Goal: Task Accomplishment & Management: Manage account settings

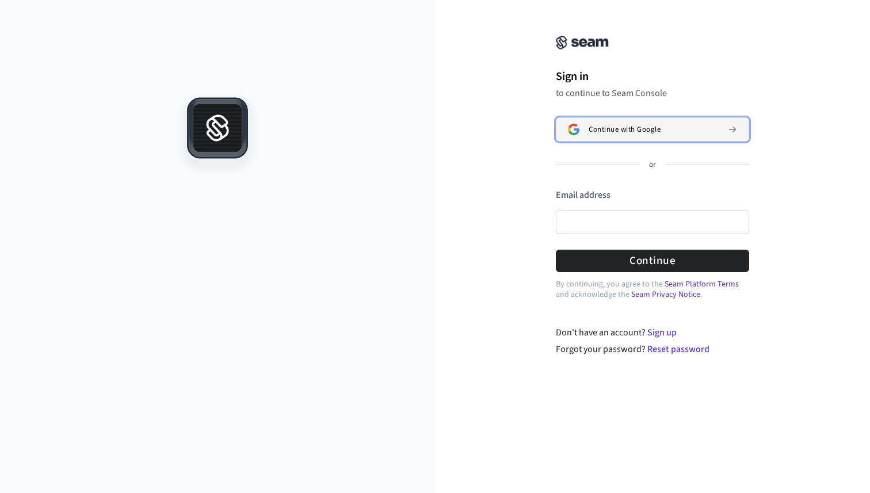
click at [627, 128] on span "Continue with Google" at bounding box center [624, 129] width 72 height 9
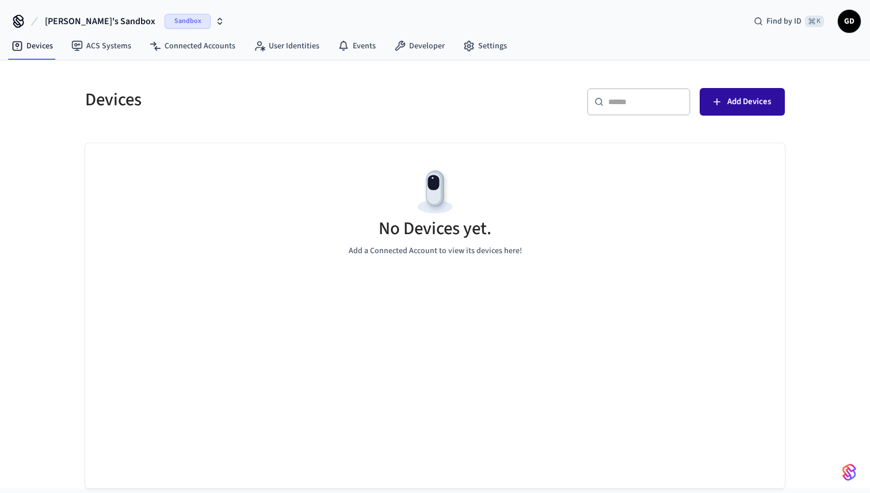
click at [731, 98] on span "Add Devices" at bounding box center [749, 101] width 44 height 15
click at [164, 19] on div "Sandbox" at bounding box center [194, 21] width 60 height 15
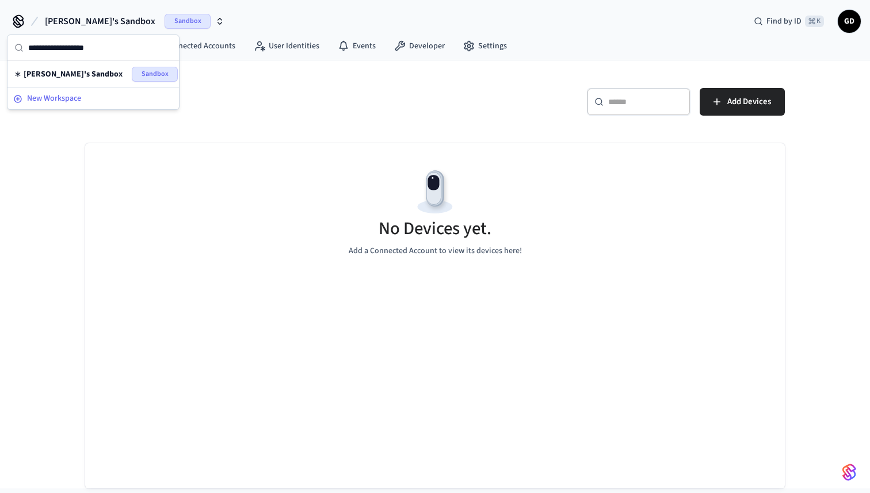
click at [75, 97] on span "New Workspace" at bounding box center [54, 99] width 54 height 12
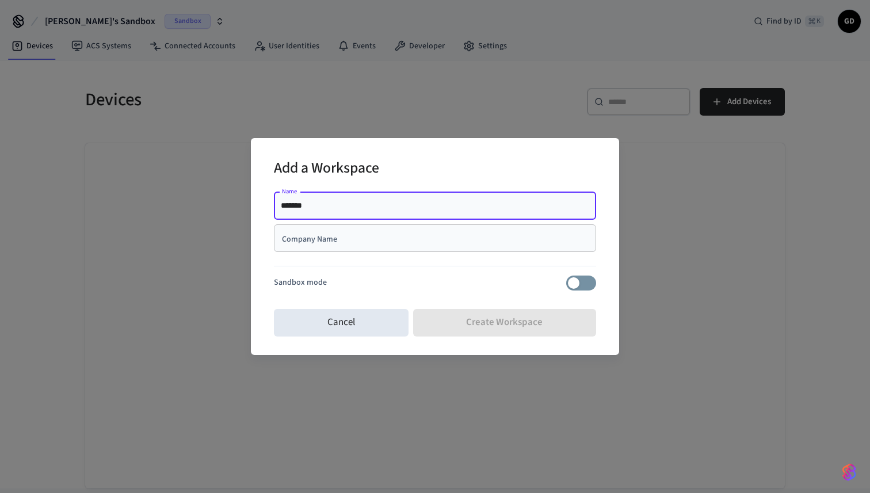
type input "*******"
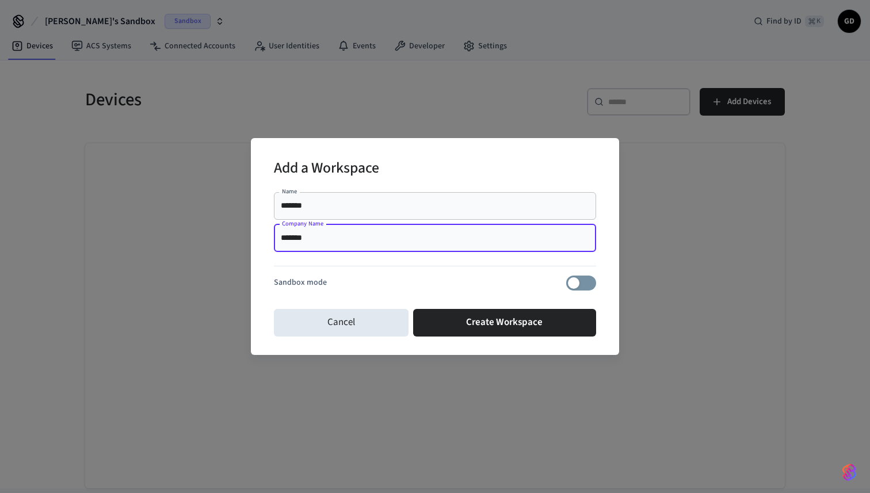
type input "*******"
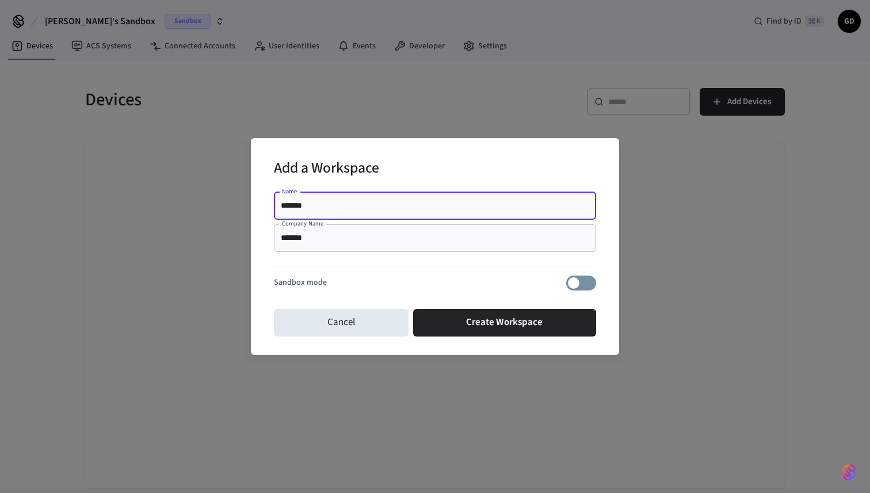
click at [353, 206] on input "*******" at bounding box center [435, 206] width 308 height 12
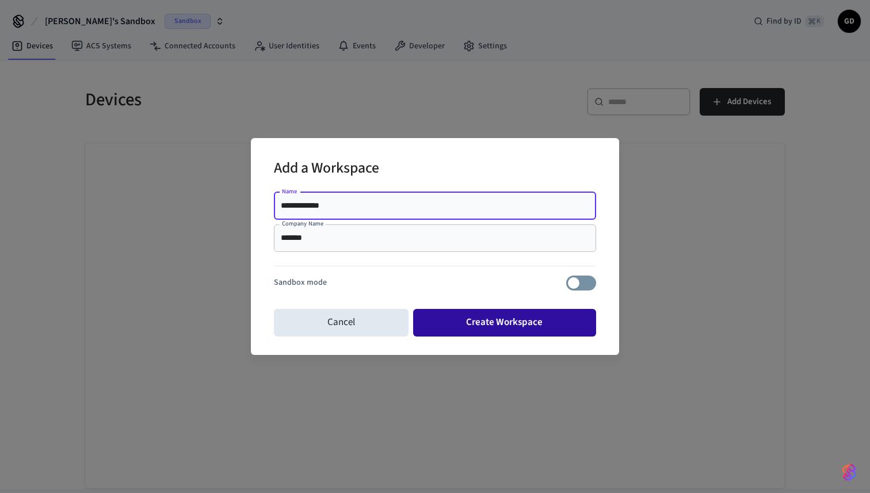
type input "**********"
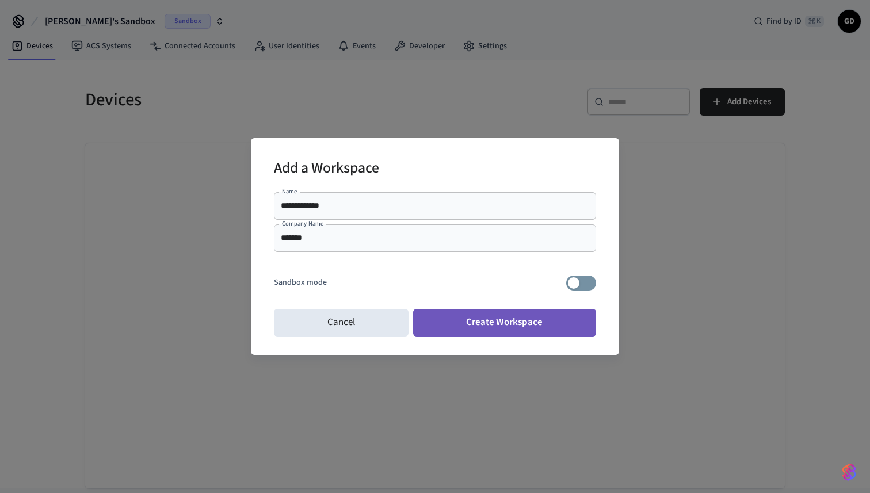
click at [435, 322] on button "Create Workspace" at bounding box center [504, 323] width 183 height 28
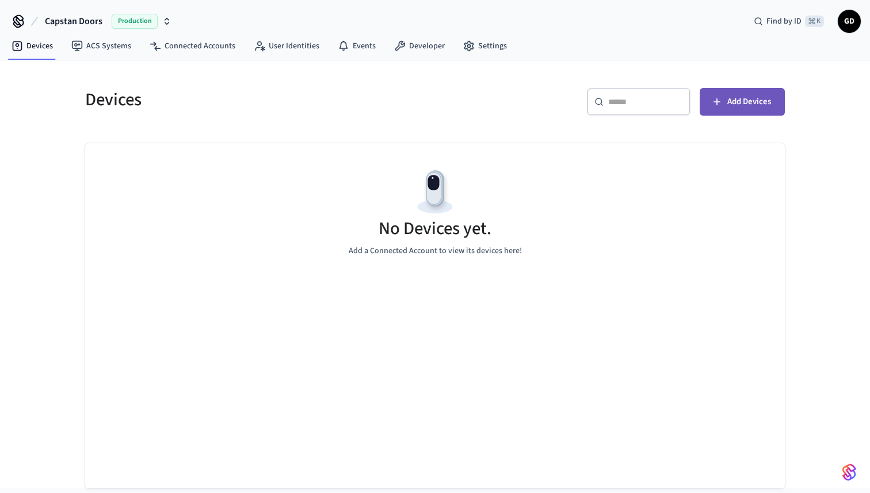
click at [745, 108] on span "Add Devices" at bounding box center [749, 101] width 44 height 15
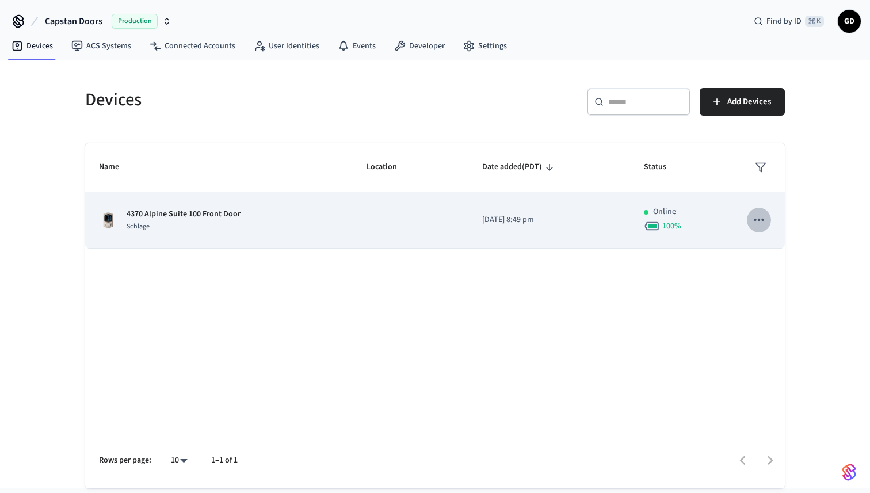
click at [758, 219] on icon "sticky table" at bounding box center [758, 220] width 10 height 2
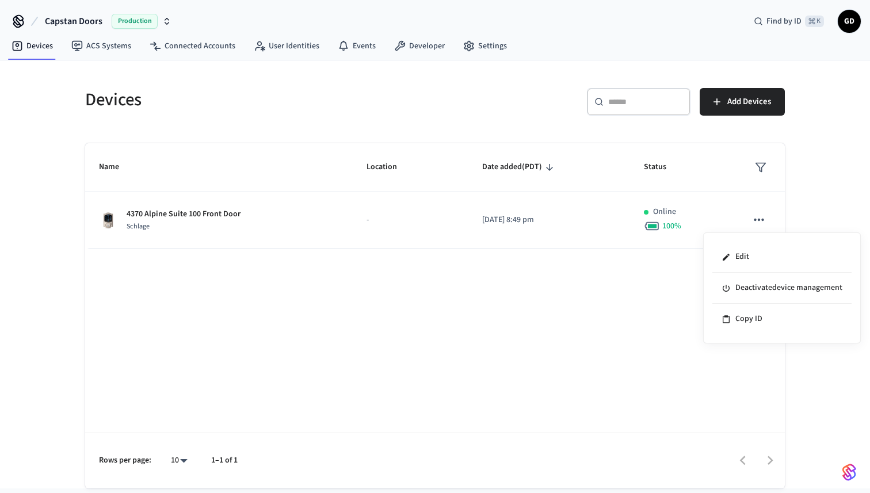
click at [526, 230] on div at bounding box center [435, 246] width 870 height 493
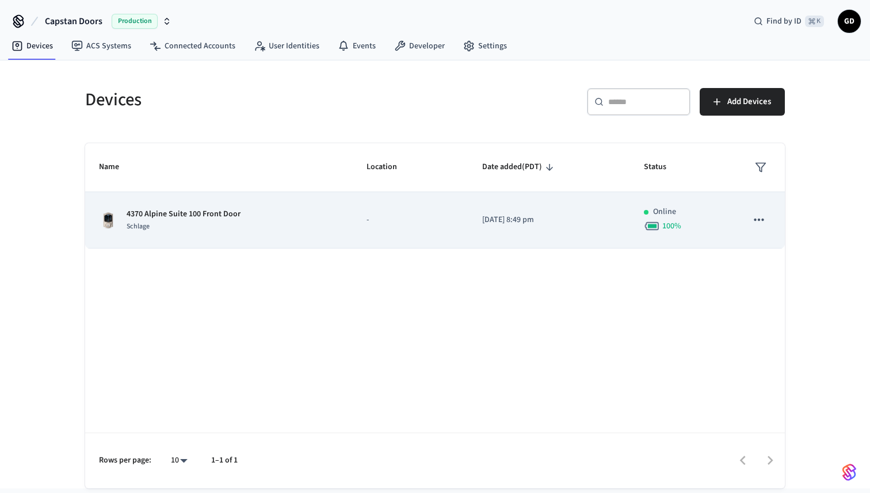
click at [511, 212] on td "[DATE] 8:49 pm" at bounding box center [549, 220] width 162 height 56
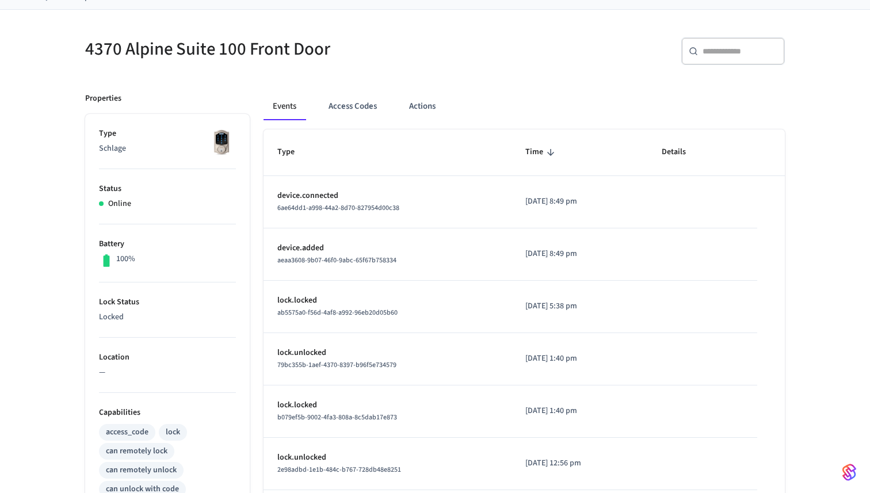
scroll to position [74, 0]
click at [353, 108] on button "Access Codes" at bounding box center [352, 108] width 67 height 28
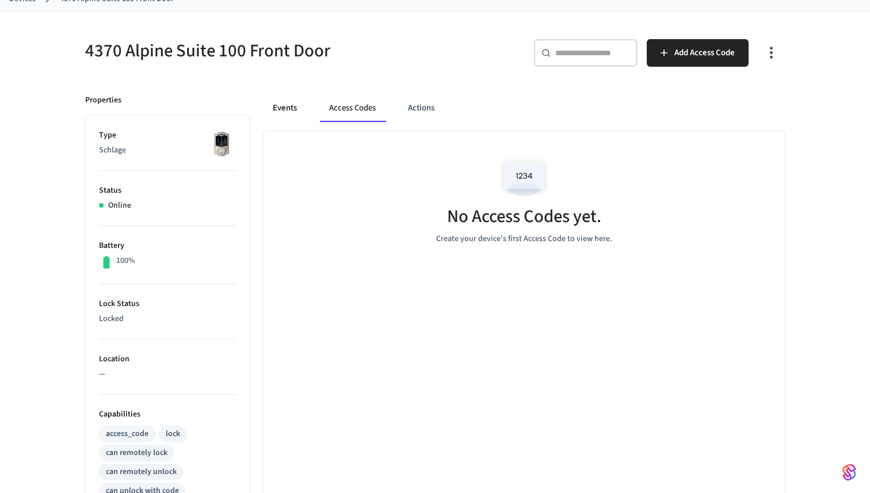
click at [287, 109] on button "Events" at bounding box center [284, 108] width 43 height 28
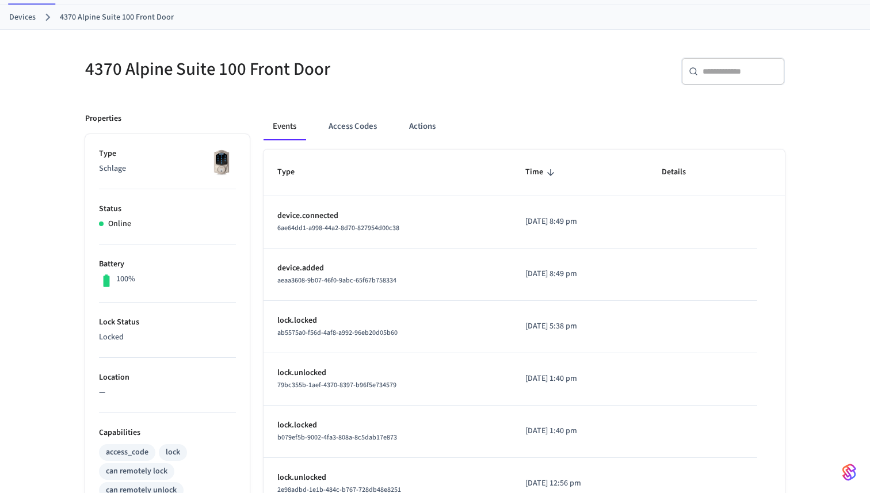
scroll to position [0, 0]
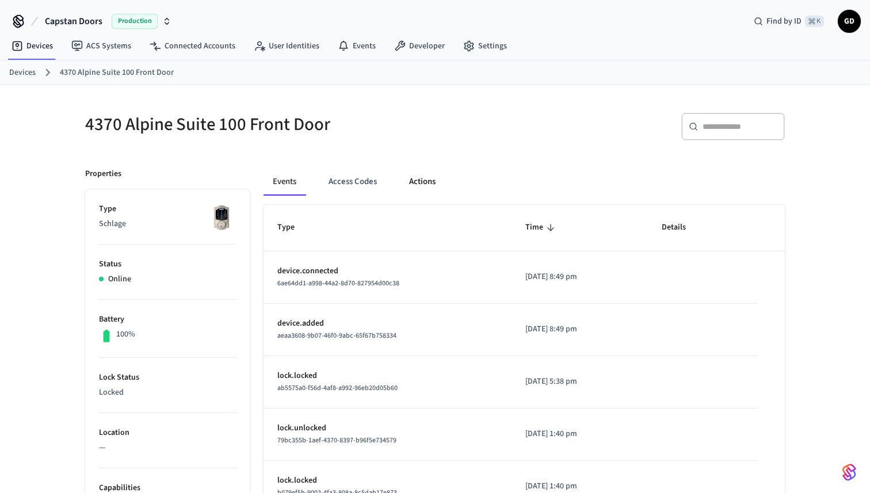
click at [418, 187] on button "Actions" at bounding box center [422, 182] width 45 height 28
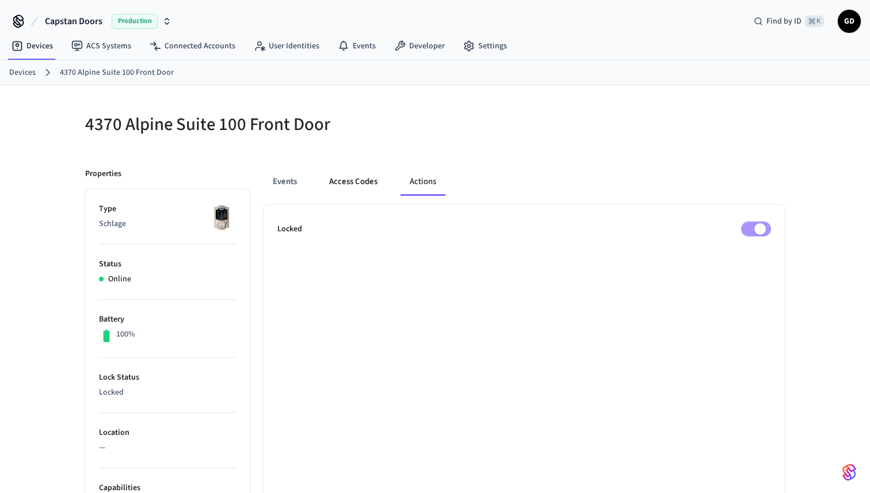
click at [351, 182] on button "Access Codes" at bounding box center [353, 182] width 67 height 28
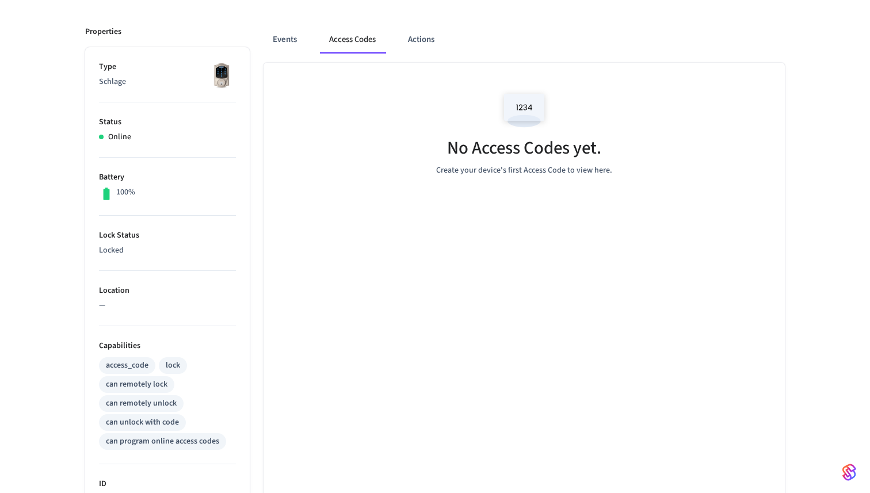
scroll to position [58, 0]
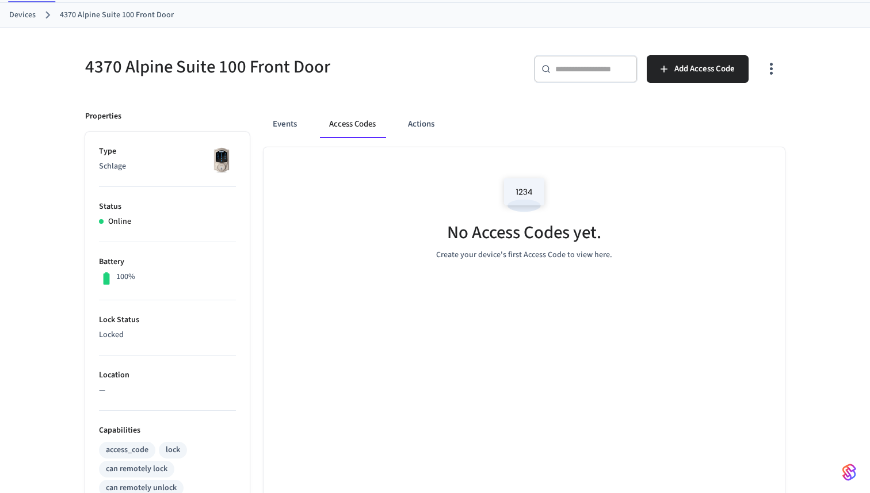
click at [523, 180] on img at bounding box center [524, 194] width 52 height 49
click at [714, 70] on span "Add Access Code" at bounding box center [704, 69] width 60 height 15
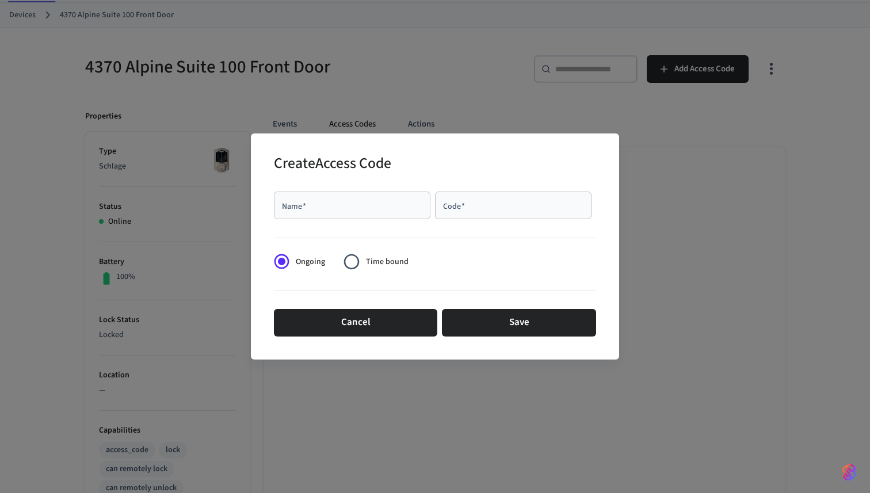
click at [358, 216] on div "Name   *" at bounding box center [352, 205] width 156 height 28
type input "*********"
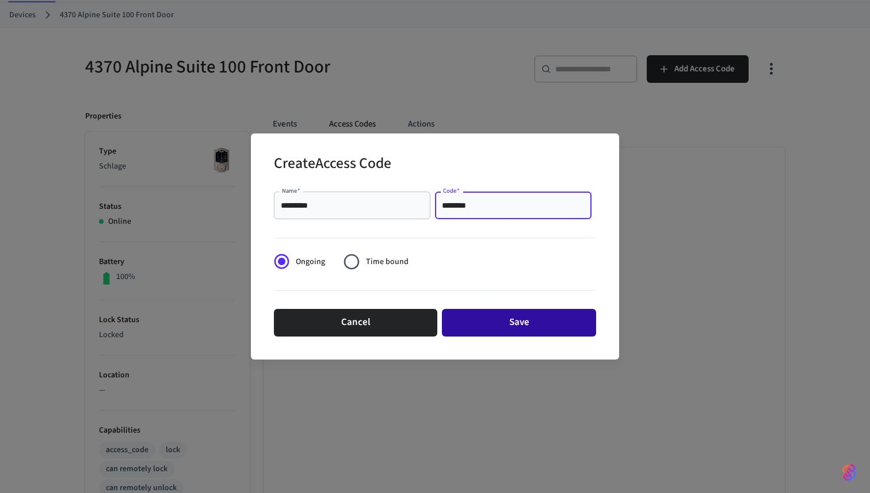
type input "********"
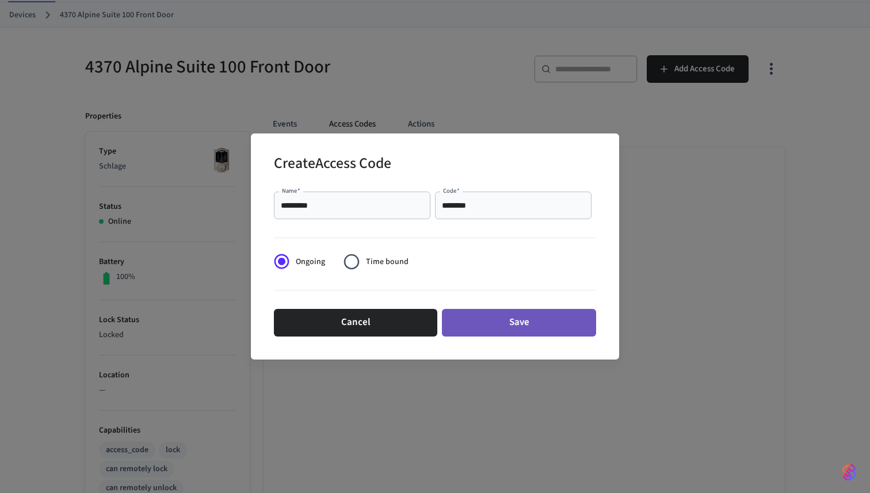
click at [477, 316] on button "Save" at bounding box center [519, 323] width 154 height 28
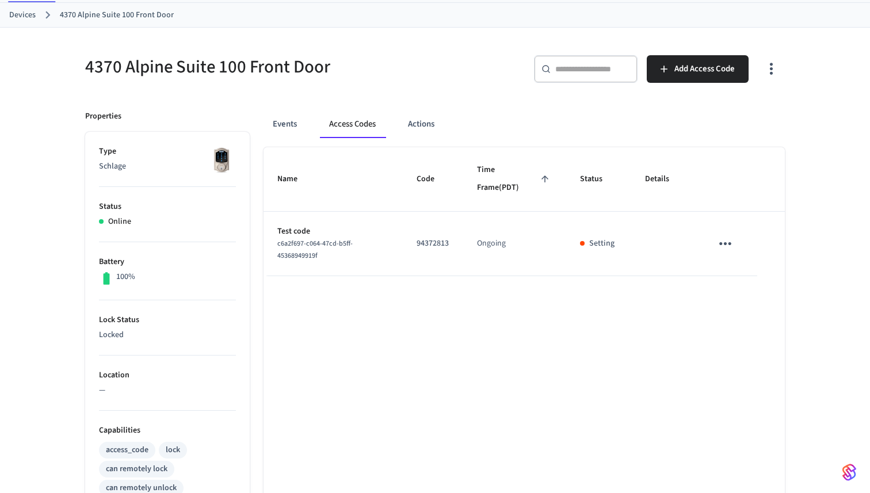
click at [723, 246] on icon "sticky table" at bounding box center [725, 244] width 18 height 18
click at [622, 282] on div at bounding box center [435, 246] width 870 height 493
click at [281, 131] on button "Events" at bounding box center [284, 124] width 43 height 28
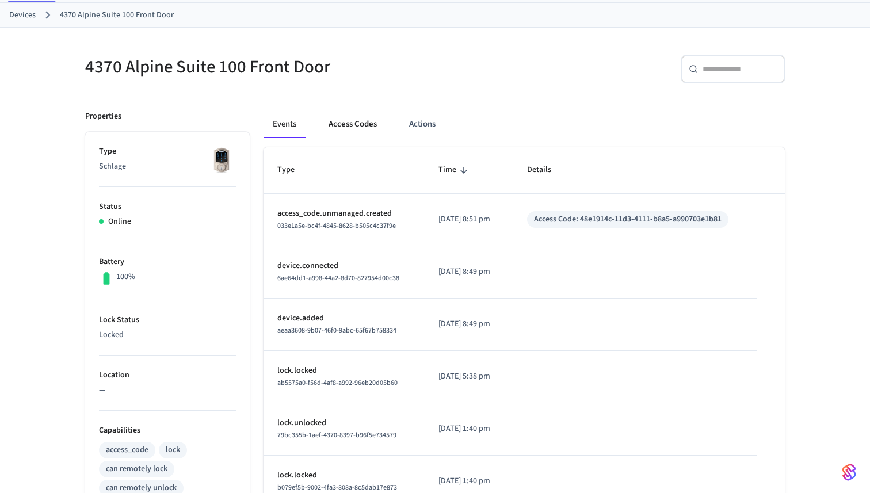
click at [360, 120] on button "Access Codes" at bounding box center [352, 124] width 67 height 28
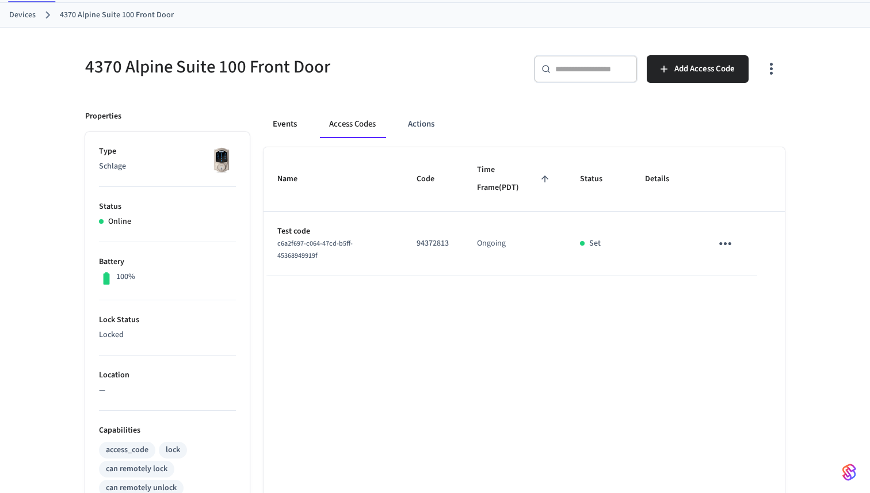
click at [290, 131] on button "Events" at bounding box center [284, 124] width 43 height 28
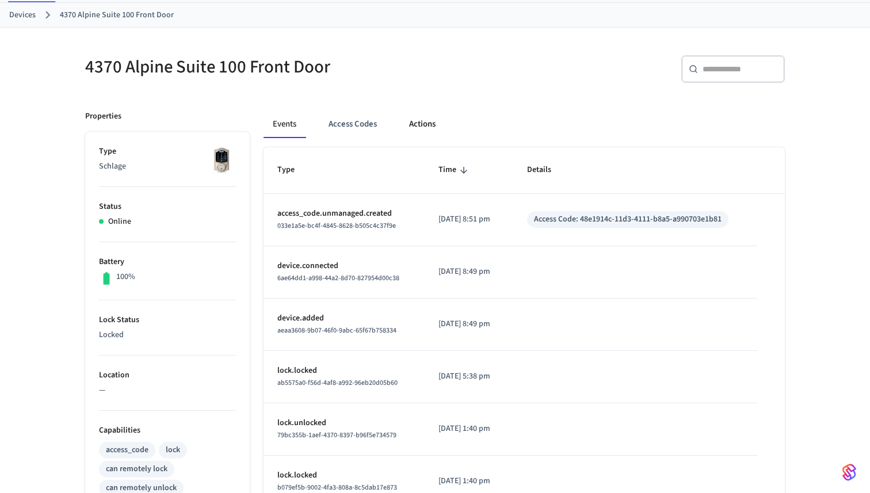
click at [430, 132] on button "Actions" at bounding box center [422, 124] width 45 height 28
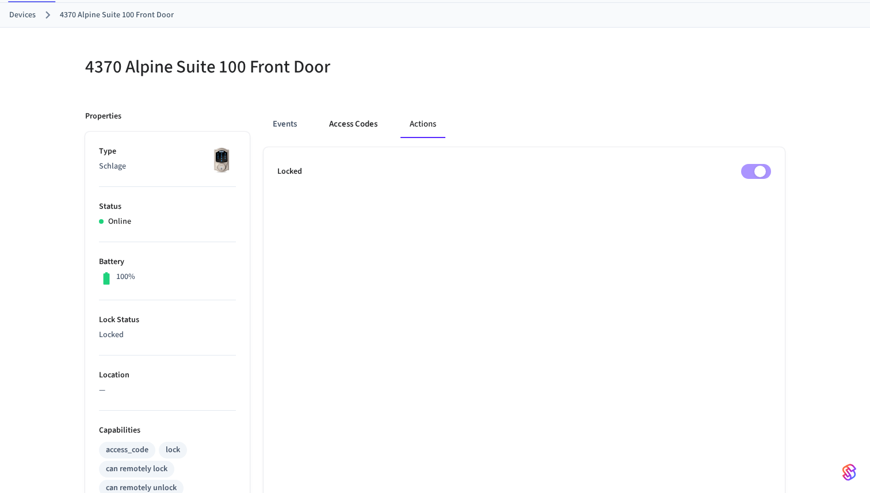
click at [361, 127] on button "Access Codes" at bounding box center [353, 124] width 67 height 28
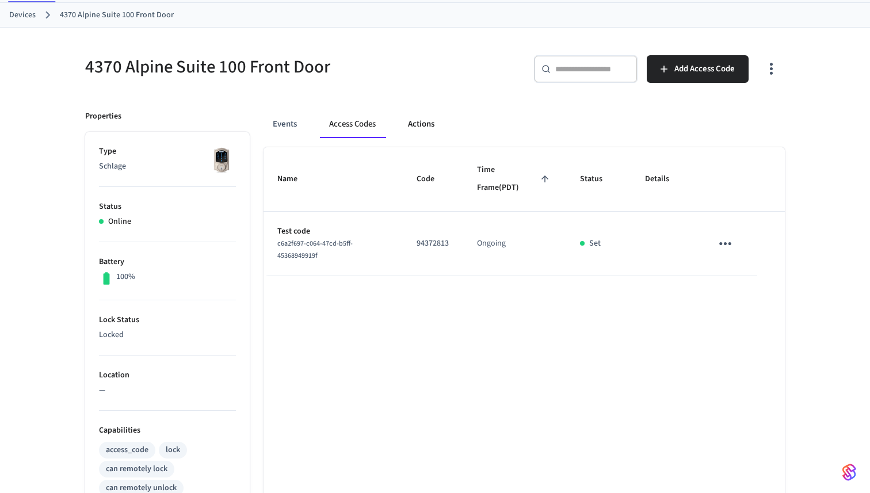
click at [406, 123] on button "Actions" at bounding box center [421, 124] width 45 height 28
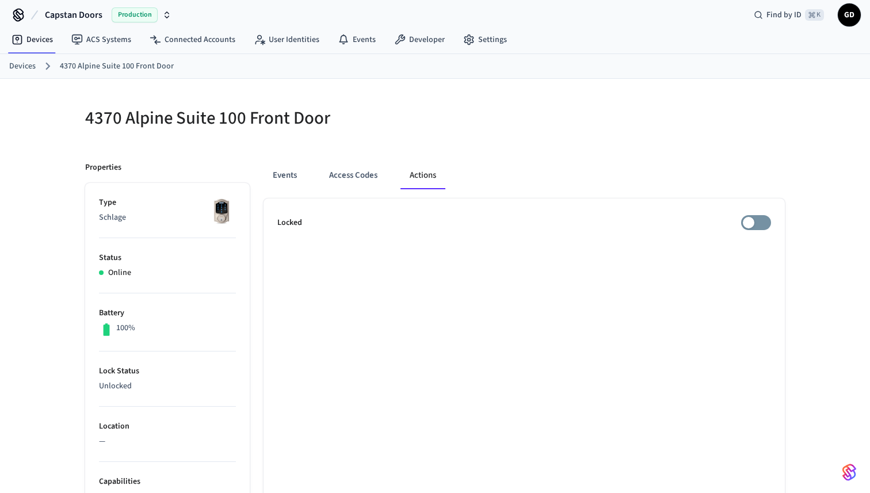
scroll to position [0, 0]
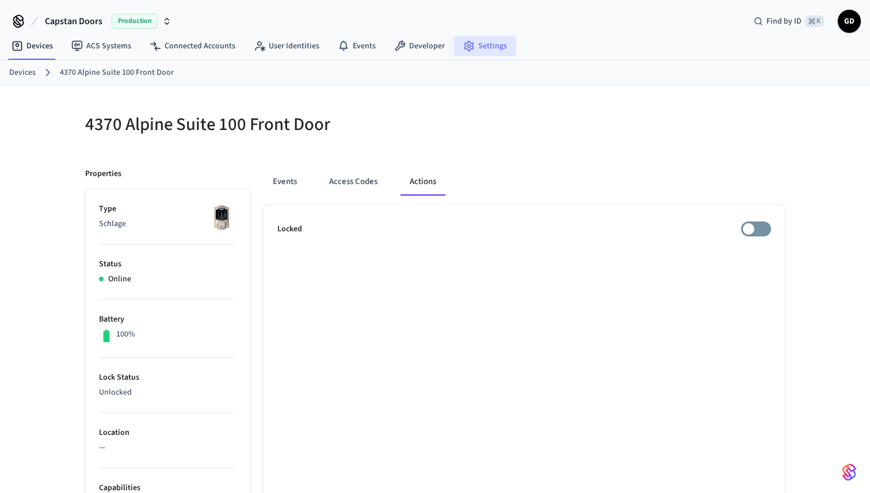
click at [478, 48] on link "Settings" at bounding box center [485, 46] width 62 height 21
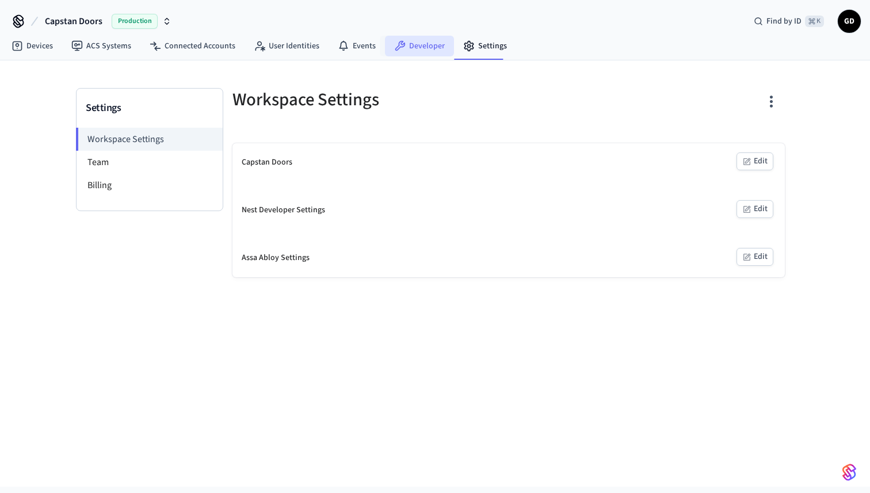
click at [412, 47] on link "Developer" at bounding box center [419, 46] width 69 height 21
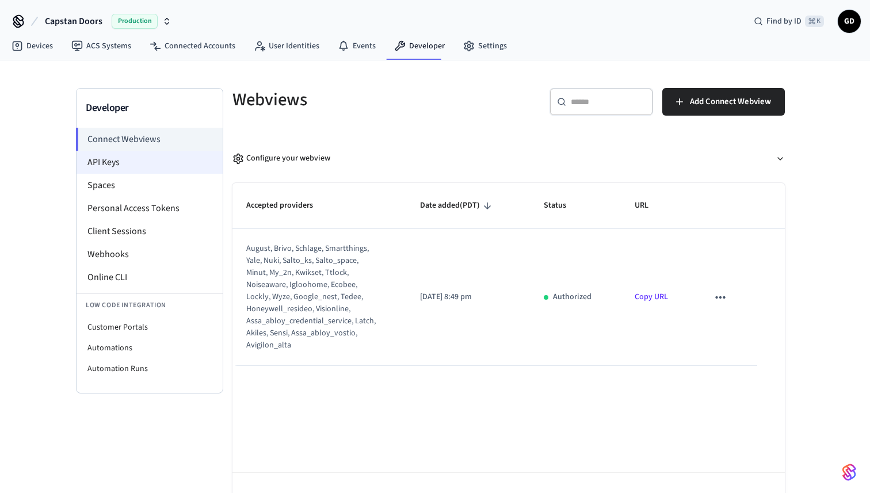
click at [99, 166] on li "API Keys" at bounding box center [149, 162] width 146 height 23
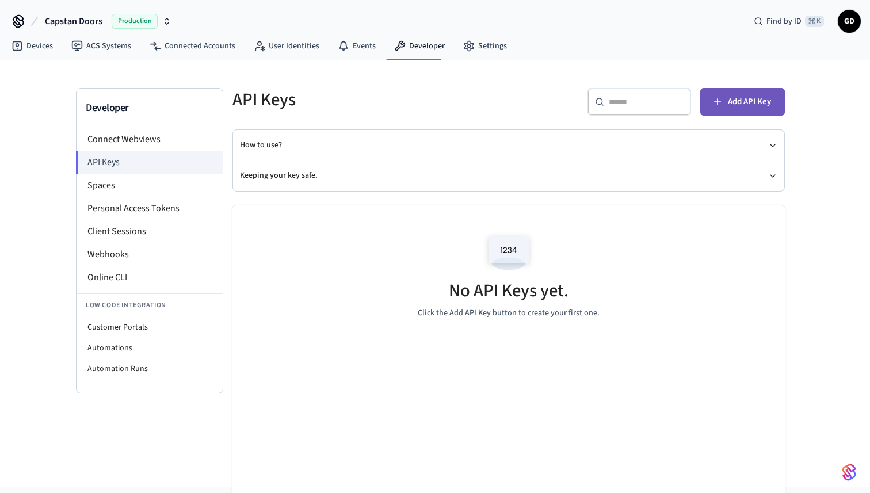
click at [743, 99] on span "Add API Key" at bounding box center [748, 101] width 43 height 15
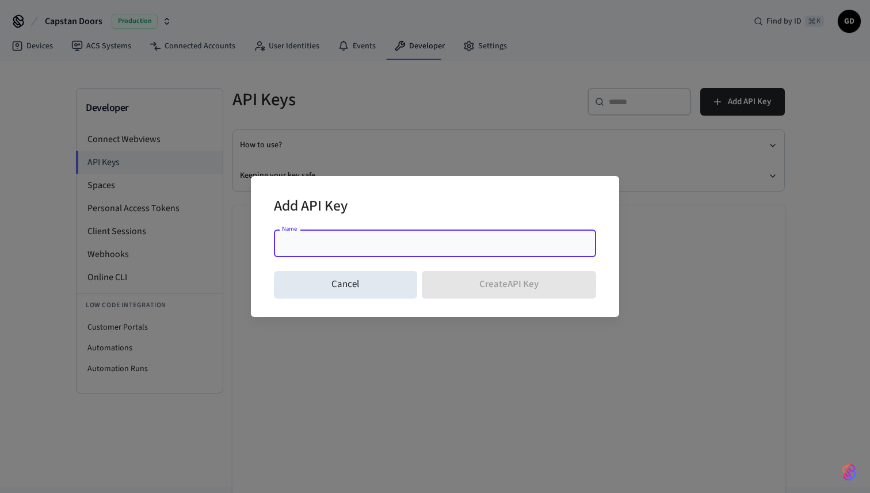
click at [407, 247] on input "Name" at bounding box center [435, 244] width 308 height 12
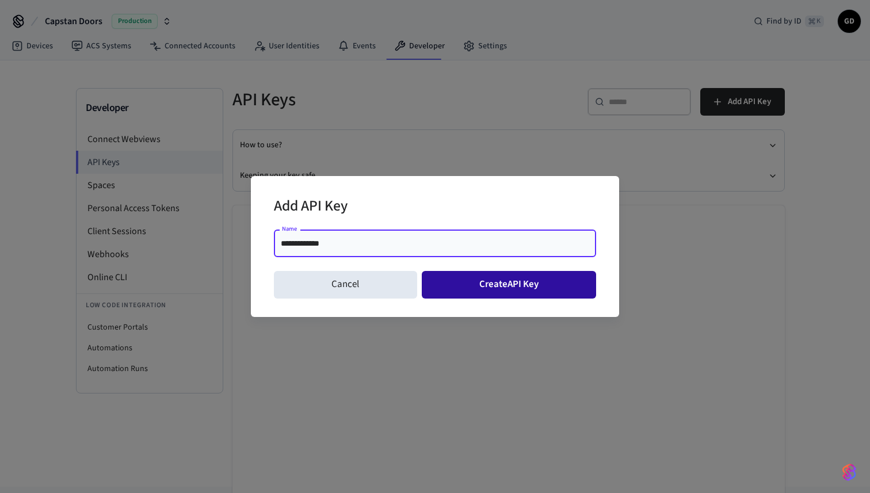
type input "**********"
click at [530, 291] on button "Create API Key" at bounding box center [509, 285] width 175 height 28
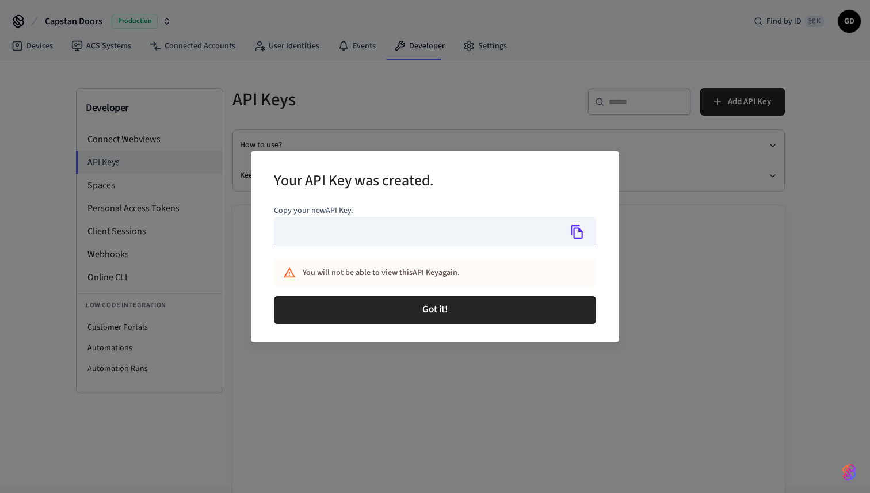
type input "**********"
click at [581, 233] on icon "Copy" at bounding box center [576, 232] width 12 height 14
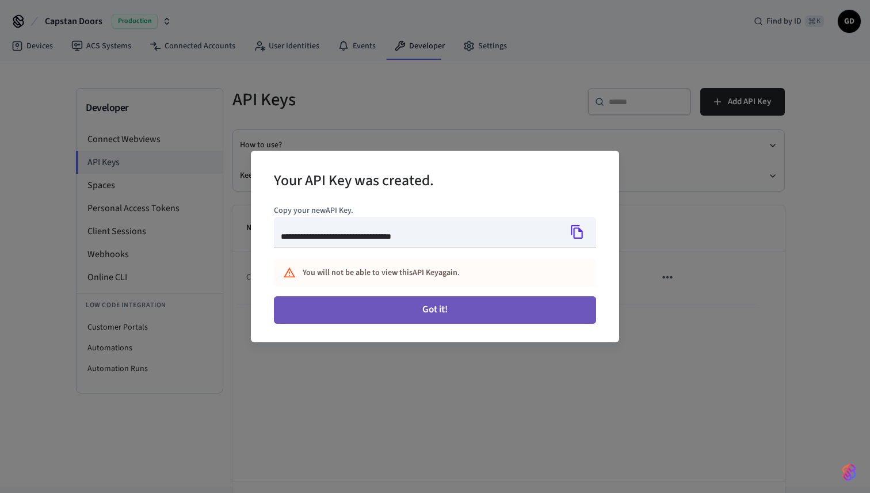
click at [558, 312] on button "Got it!" at bounding box center [435, 310] width 322 height 28
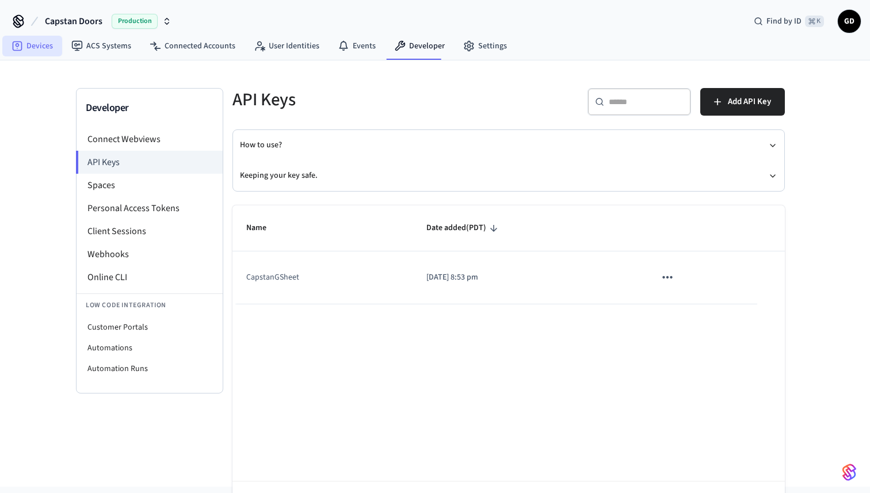
click at [41, 47] on link "Devices" at bounding box center [32, 46] width 60 height 21
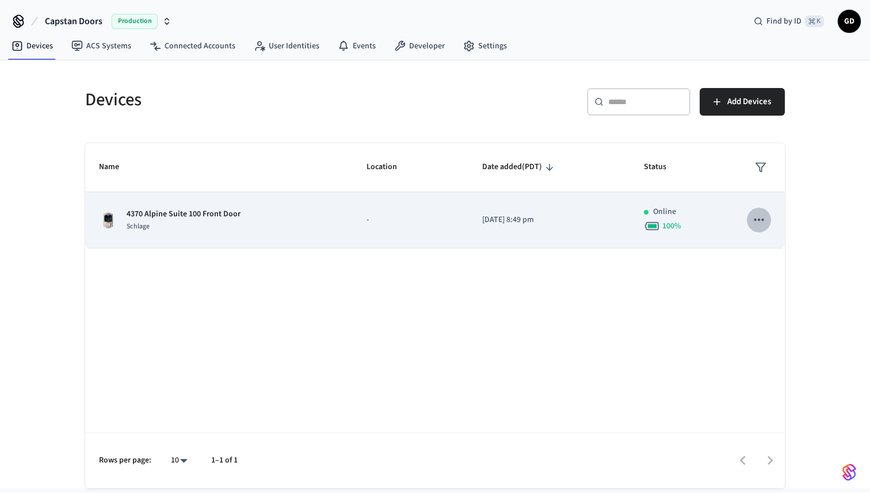
click at [764, 223] on icon "sticky table" at bounding box center [758, 219] width 15 height 15
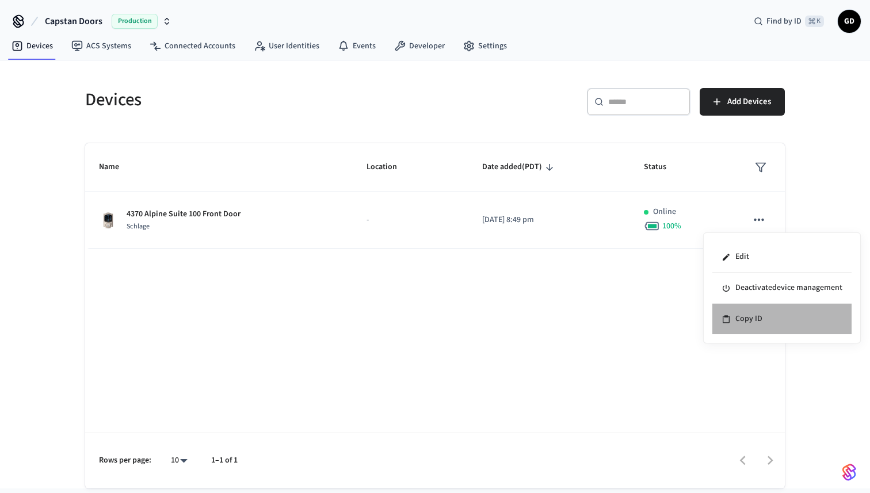
click at [750, 316] on li "Copy ID" at bounding box center [781, 319] width 139 height 30
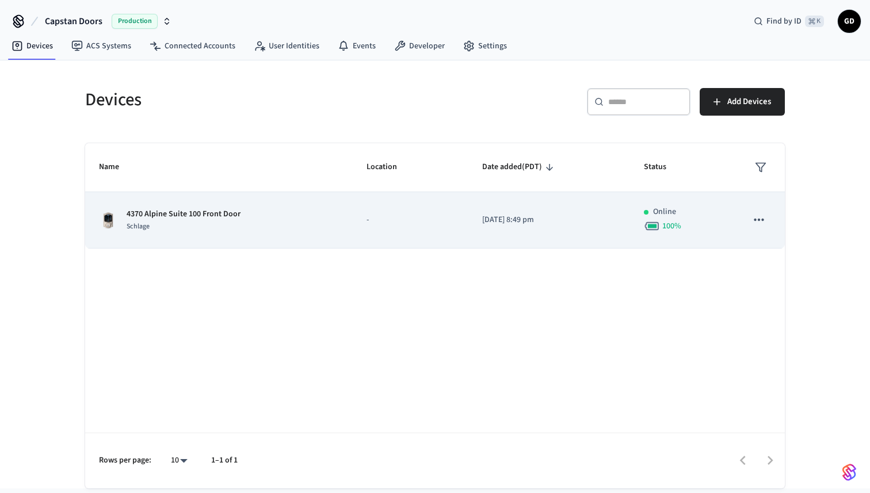
click at [226, 231] on div "Schlage" at bounding box center [184, 226] width 114 height 12
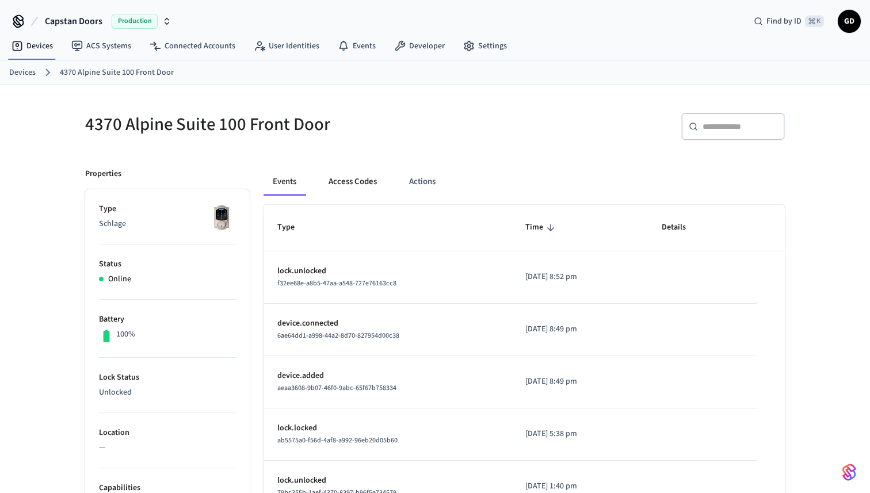
click at [379, 179] on button "Access Codes" at bounding box center [352, 182] width 67 height 28
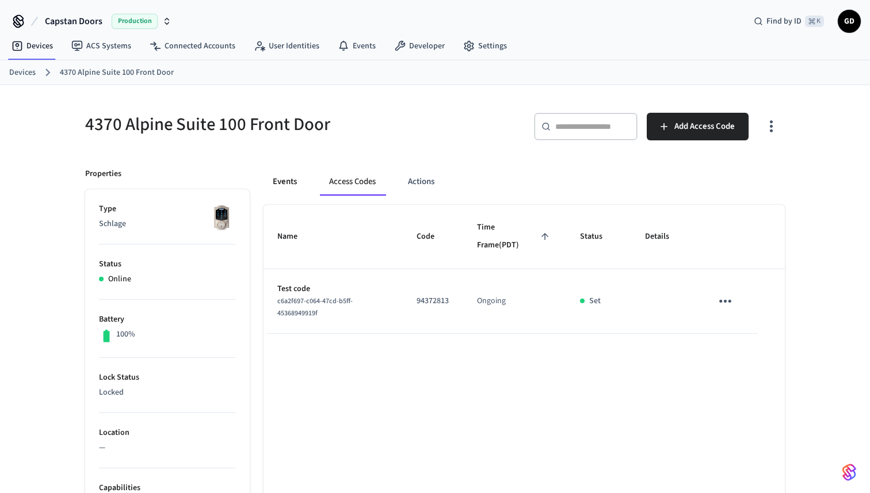
click at [287, 184] on button "Events" at bounding box center [284, 182] width 43 height 28
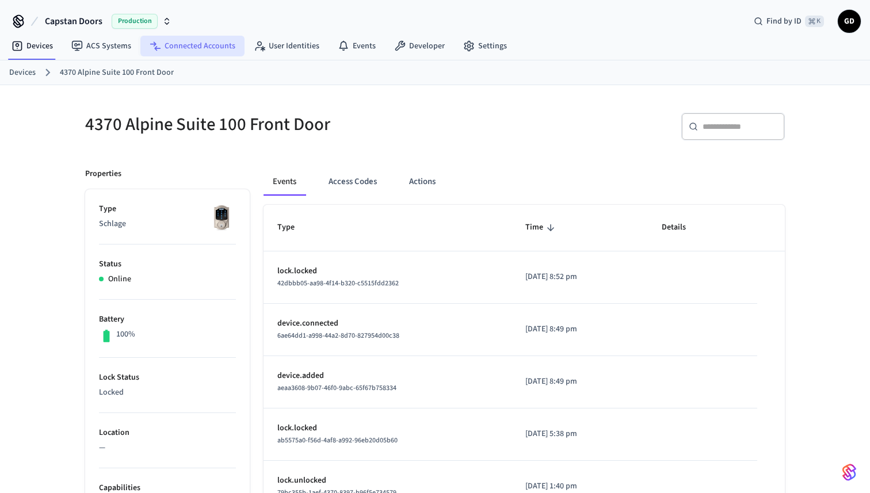
click at [180, 47] on link "Connected Accounts" at bounding box center [192, 46] width 104 height 21
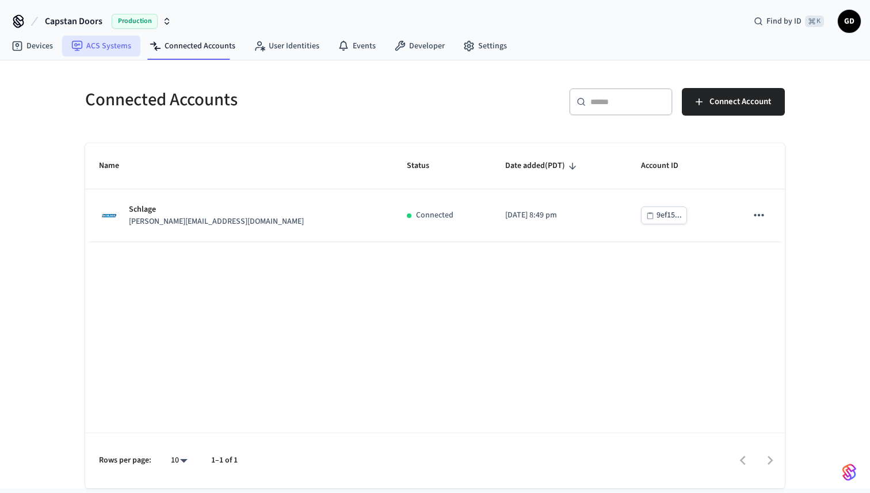
click at [106, 53] on link "ACS Systems" at bounding box center [101, 46] width 78 height 21
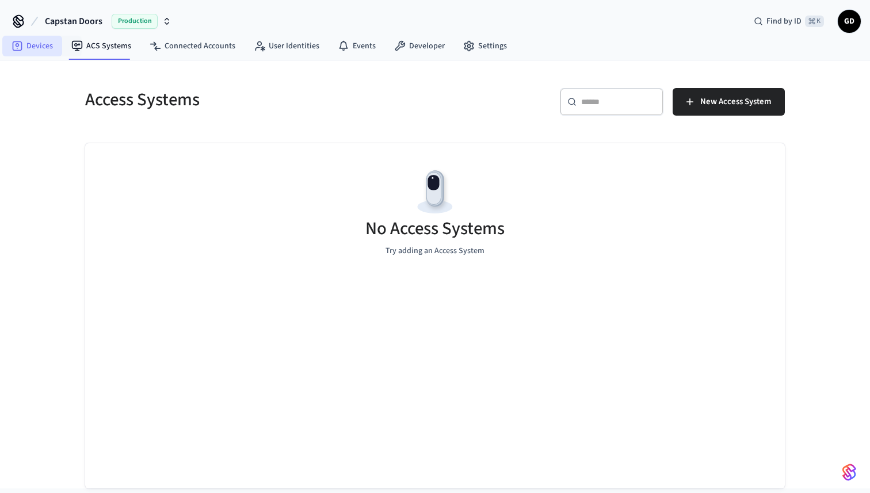
click at [51, 52] on link "Devices" at bounding box center [32, 46] width 60 height 21
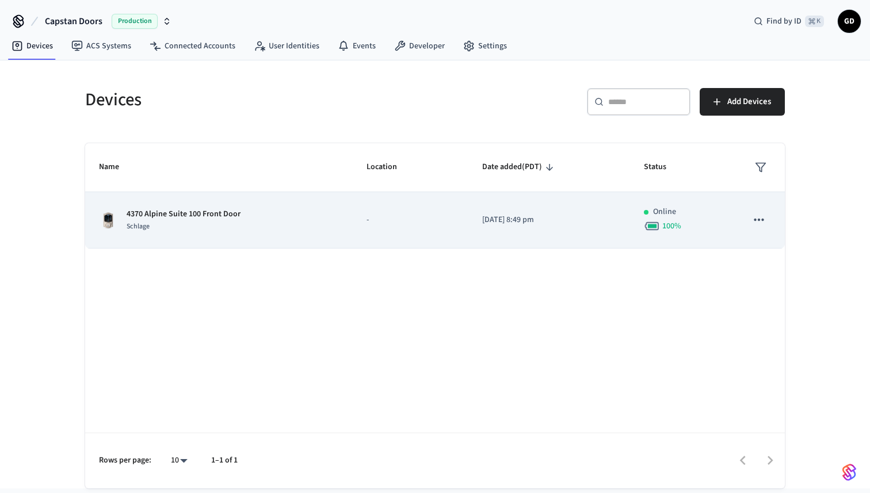
click at [558, 210] on td "[DATE] 8:49 pm" at bounding box center [549, 220] width 162 height 56
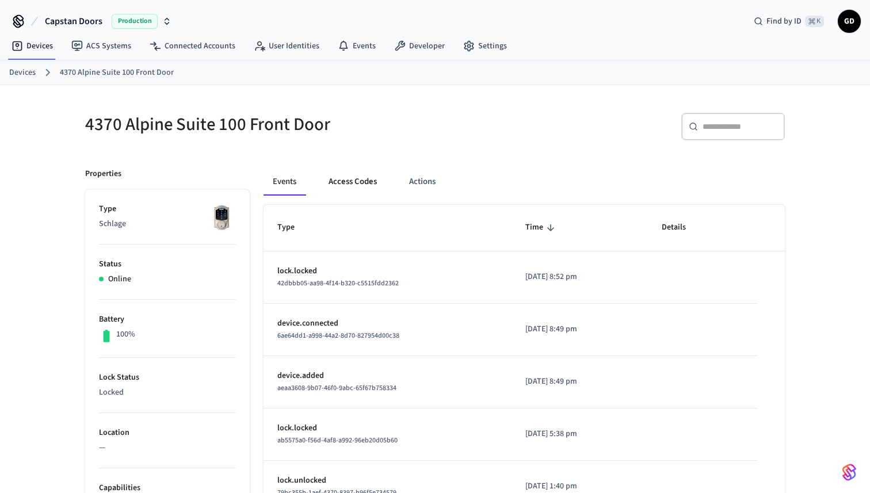
click at [343, 187] on button "Access Codes" at bounding box center [352, 182] width 67 height 28
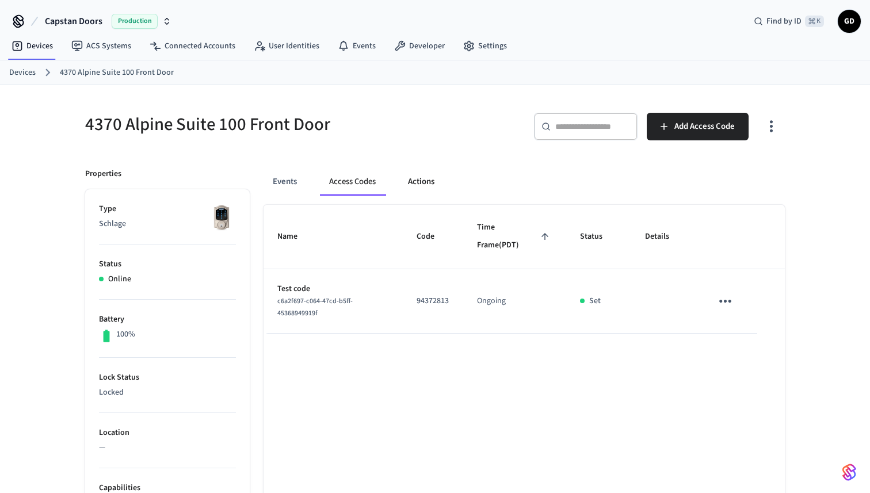
click at [426, 191] on button "Actions" at bounding box center [421, 182] width 45 height 28
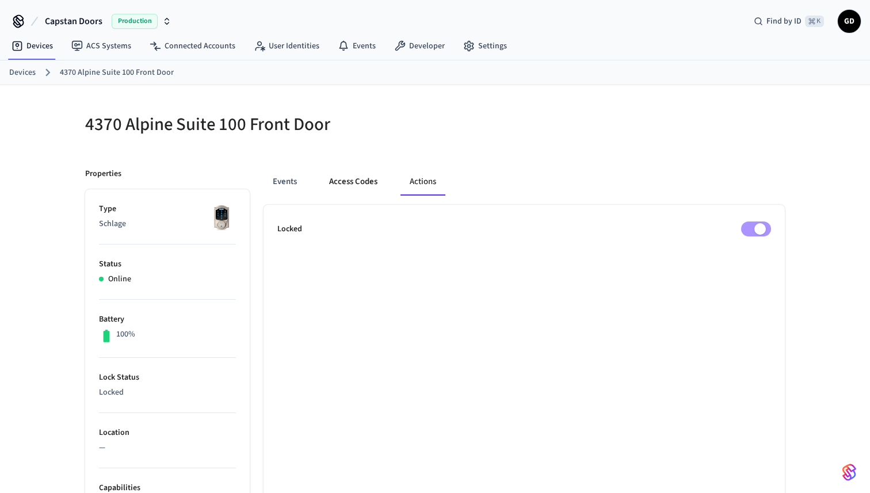
click at [353, 196] on div "Events Access Codes Actions" at bounding box center [523, 186] width 521 height 37
click at [279, 186] on button "Events" at bounding box center [284, 182] width 43 height 28
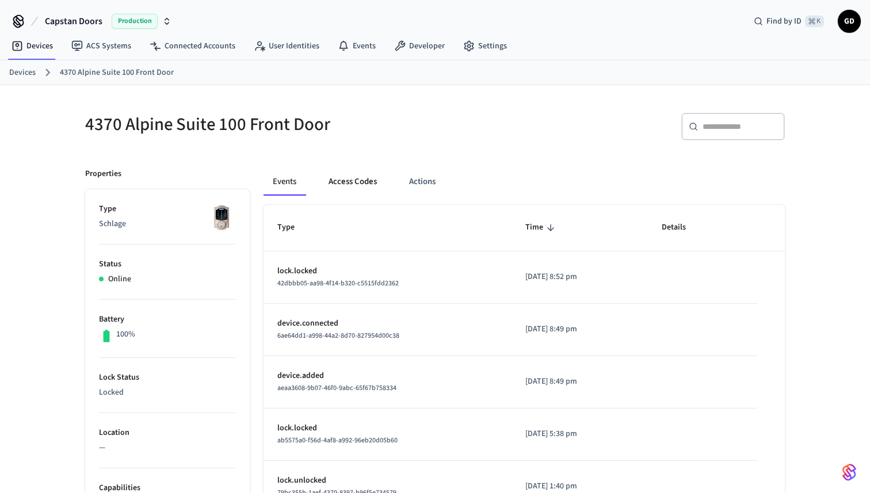
click at [334, 187] on button "Access Codes" at bounding box center [352, 182] width 67 height 28
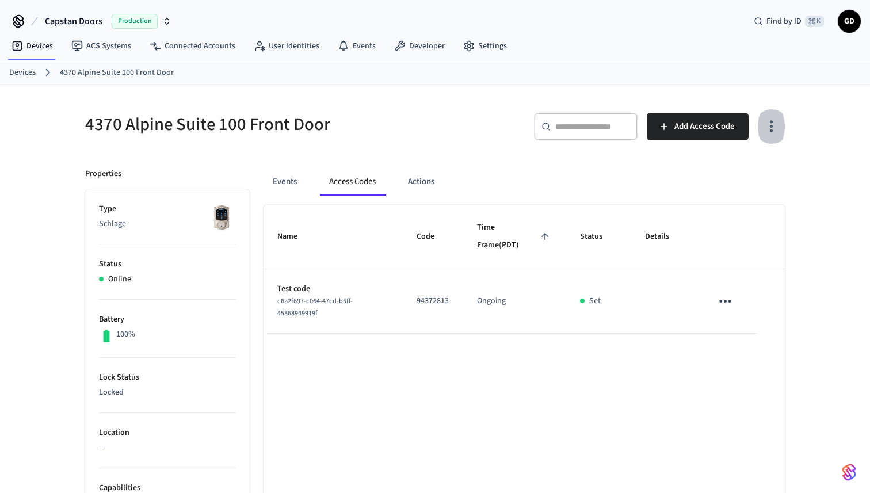
click at [779, 131] on icon "button" at bounding box center [771, 126] width 18 height 18
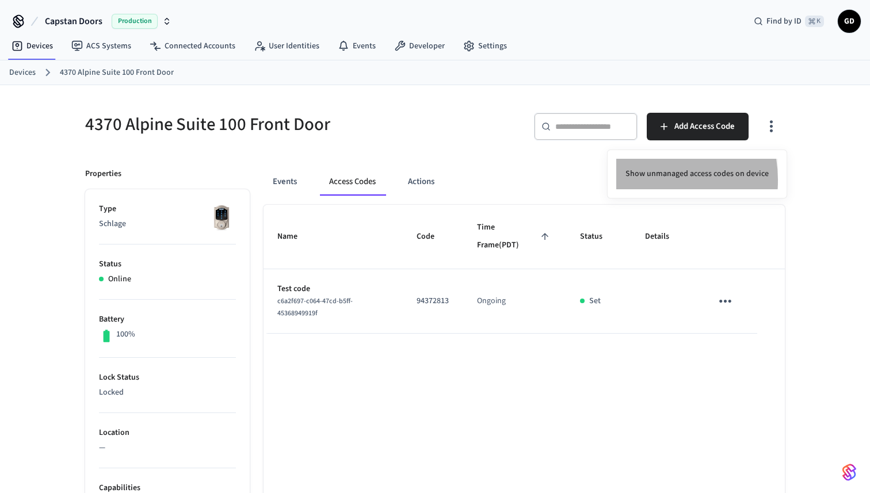
click at [641, 180] on li "Show unmanaged access codes on device" at bounding box center [697, 174] width 162 height 30
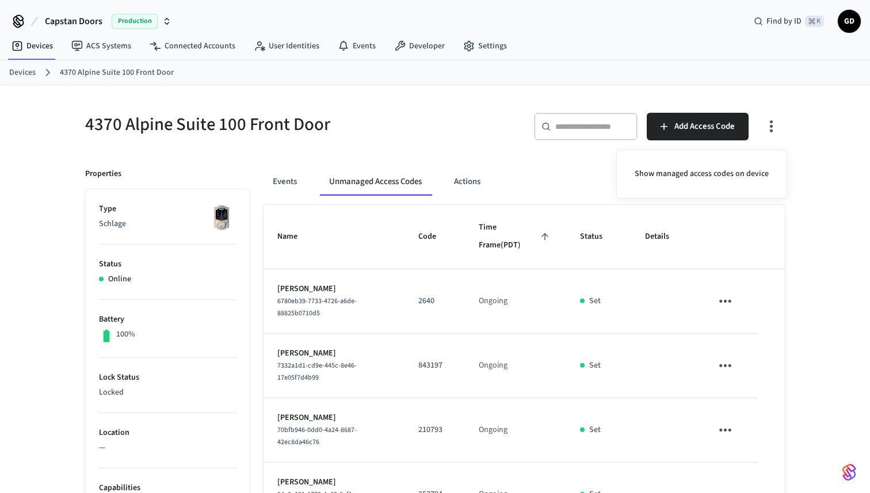
click at [862, 273] on div at bounding box center [435, 246] width 870 height 493
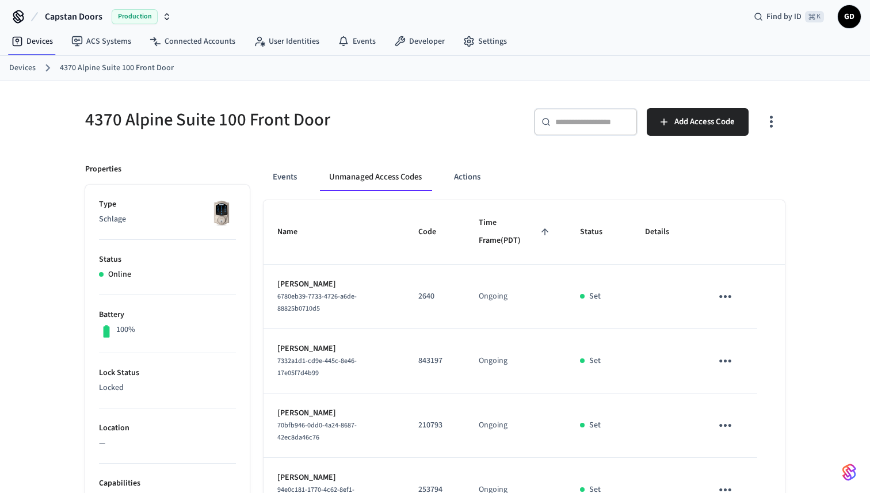
scroll to position [3, 0]
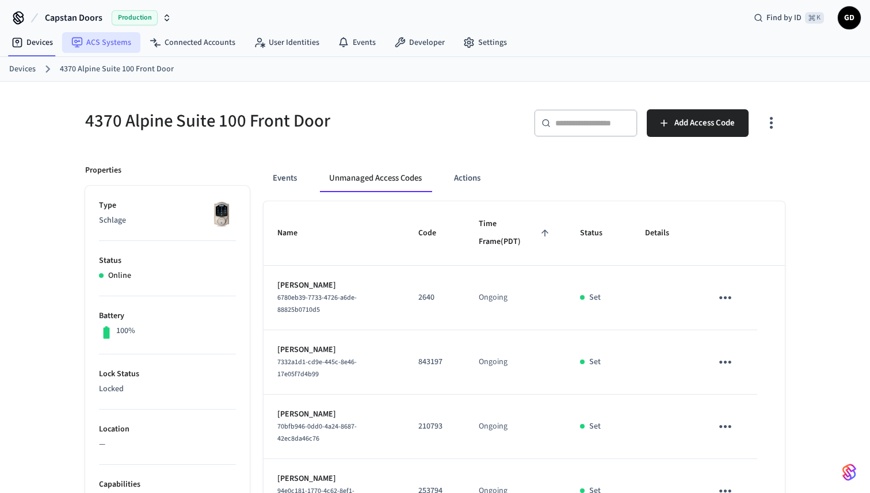
click at [124, 44] on link "ACS Systems" at bounding box center [101, 42] width 78 height 21
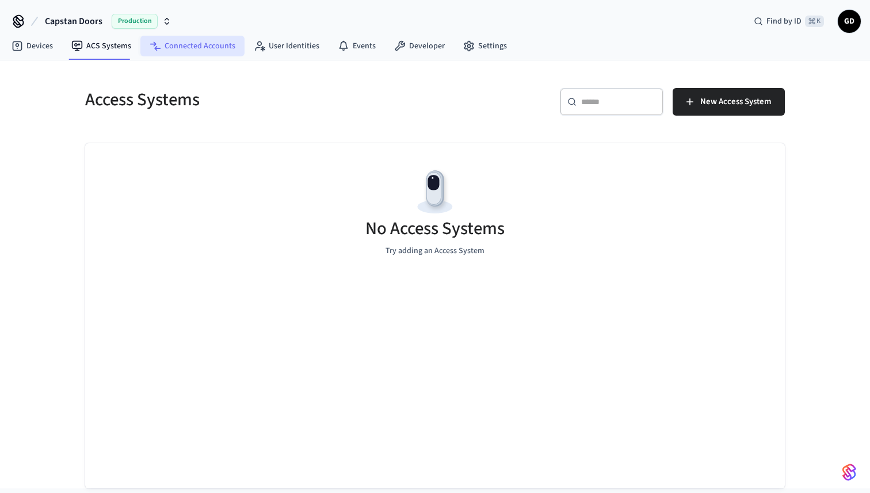
click at [175, 41] on link "Connected Accounts" at bounding box center [192, 46] width 104 height 21
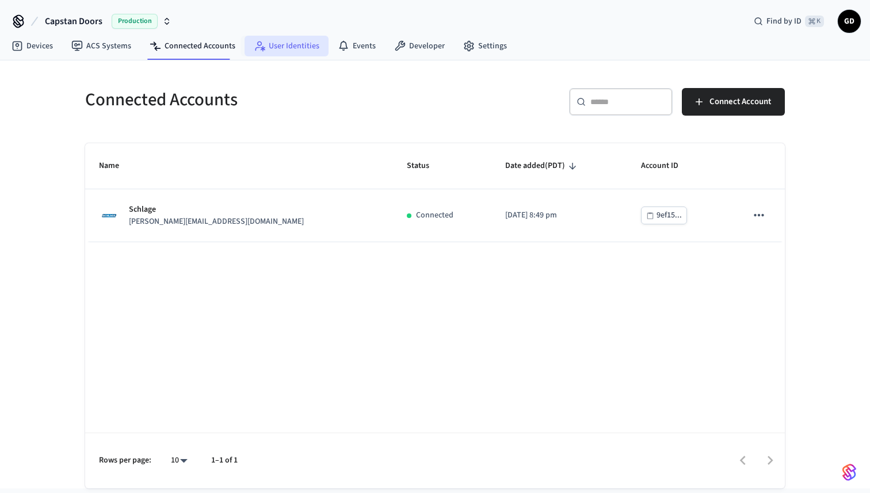
click at [261, 46] on icon at bounding box center [260, 46] width 12 height 12
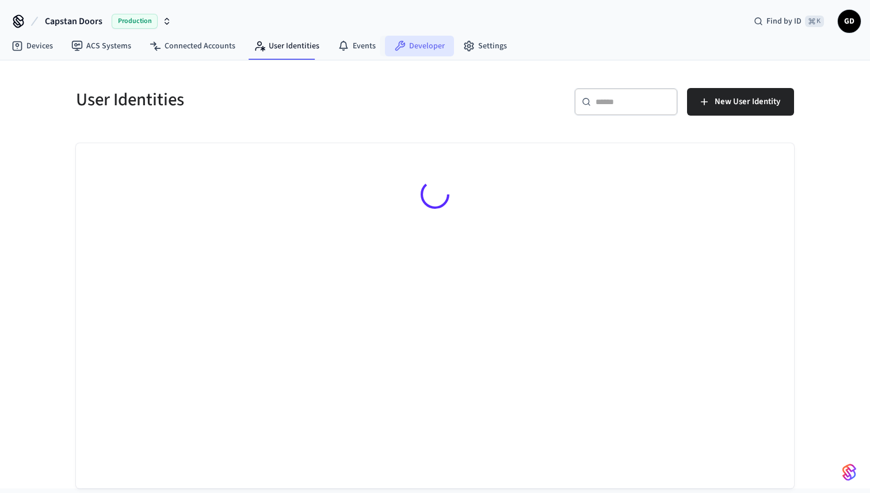
click at [395, 47] on icon at bounding box center [400, 46] width 10 height 10
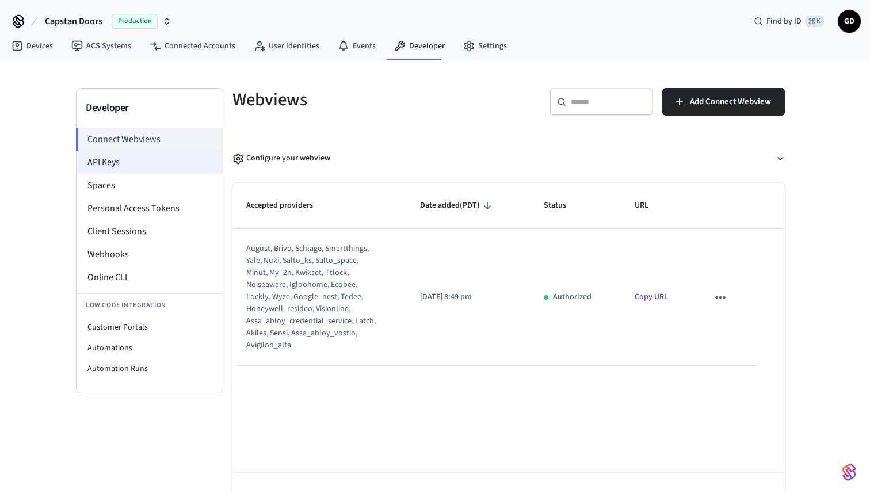
click at [120, 158] on li "API Keys" at bounding box center [149, 162] width 146 height 23
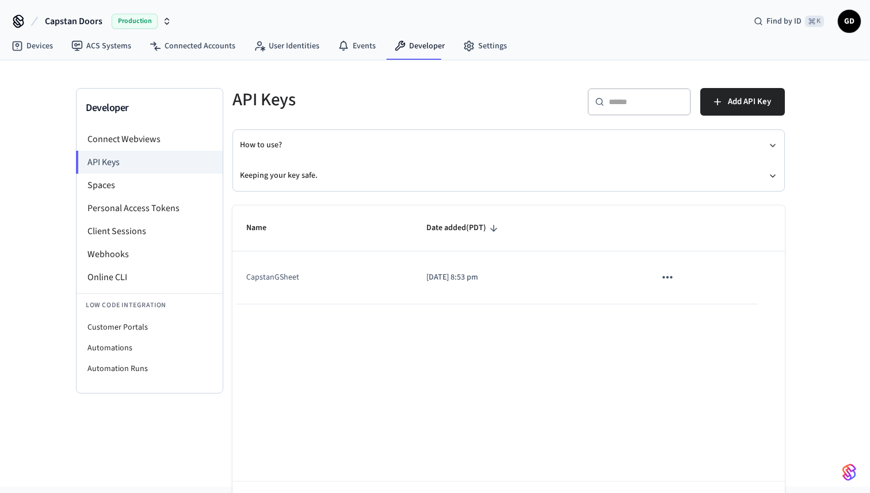
click at [666, 278] on icon "sticky table" at bounding box center [667, 277] width 10 height 2
click at [589, 340] on div at bounding box center [435, 246] width 870 height 493
click at [156, 209] on li "Personal Access Tokens" at bounding box center [149, 208] width 146 height 23
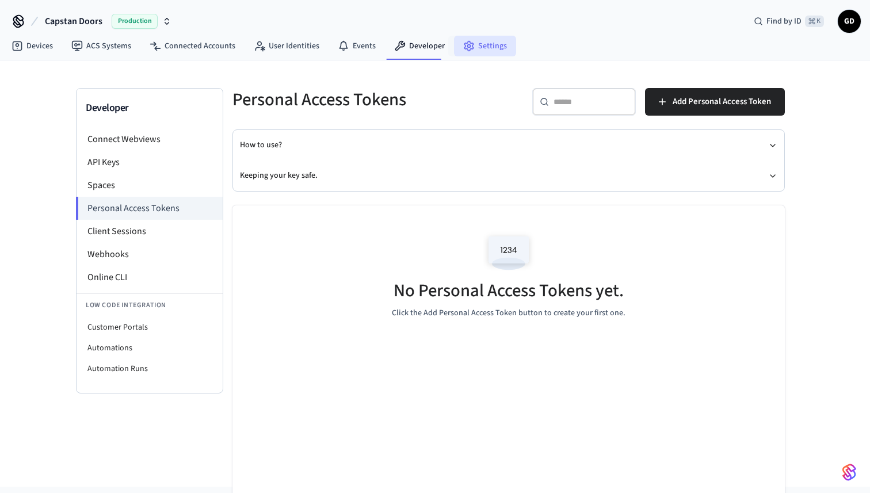
click at [476, 47] on link "Settings" at bounding box center [485, 46] width 62 height 21
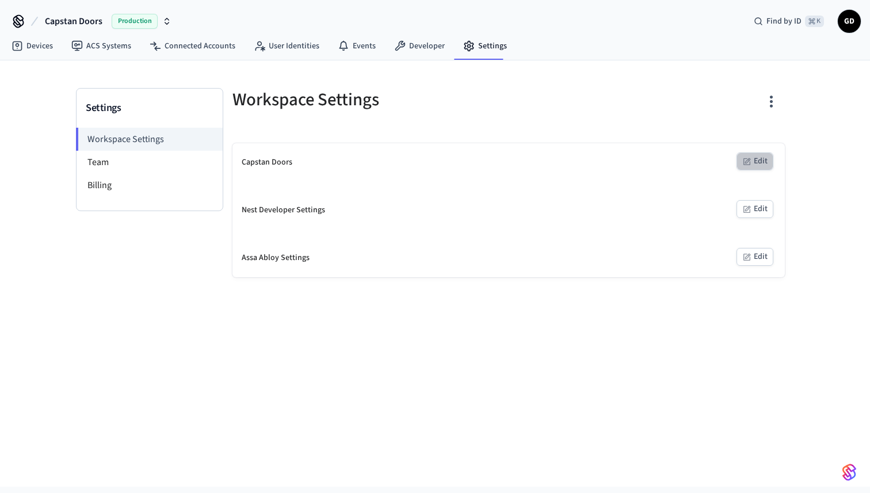
click at [756, 165] on button "Edit" at bounding box center [754, 161] width 37 height 18
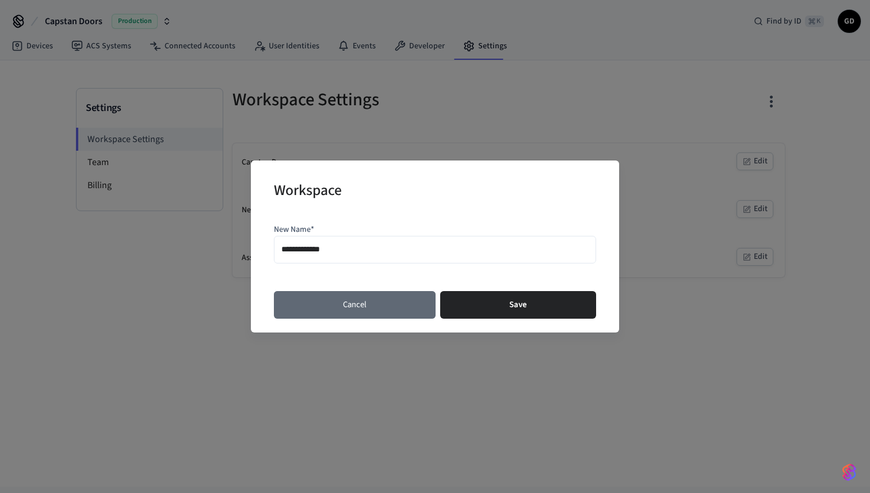
click at [395, 313] on button "Cancel" at bounding box center [355, 305] width 162 height 28
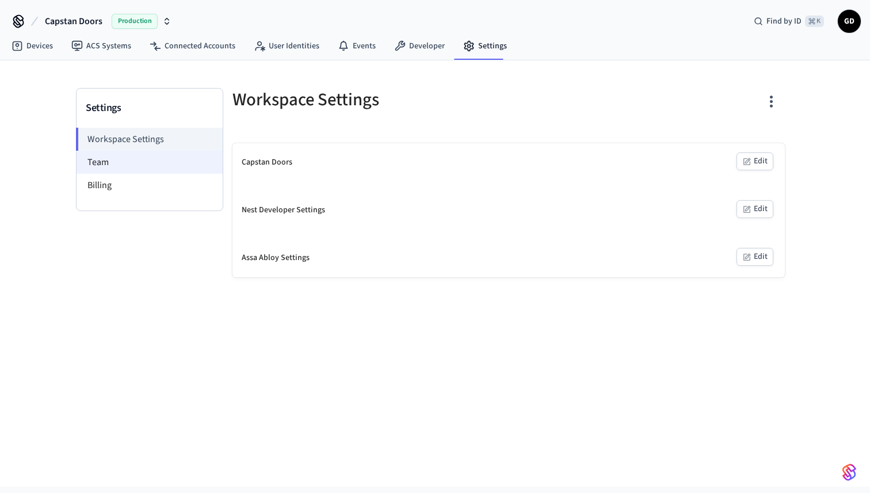
click at [124, 167] on li "Team" at bounding box center [149, 162] width 146 height 23
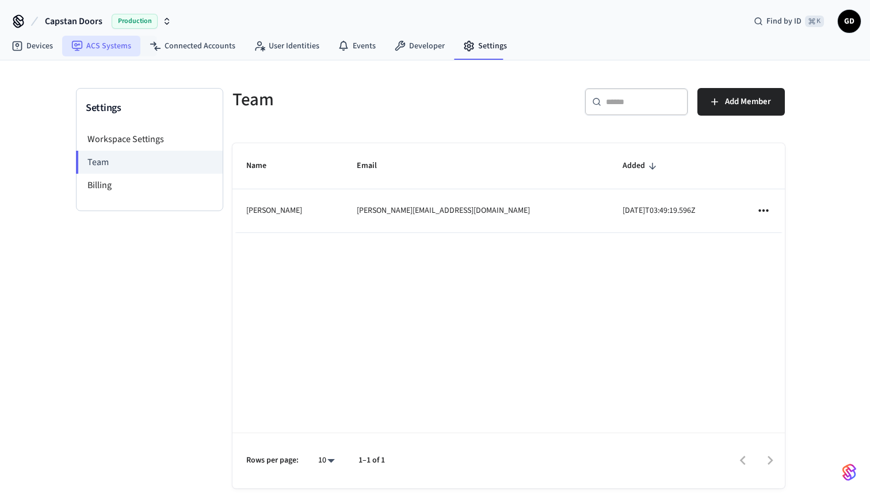
click at [120, 52] on link "ACS Systems" at bounding box center [101, 46] width 78 height 21
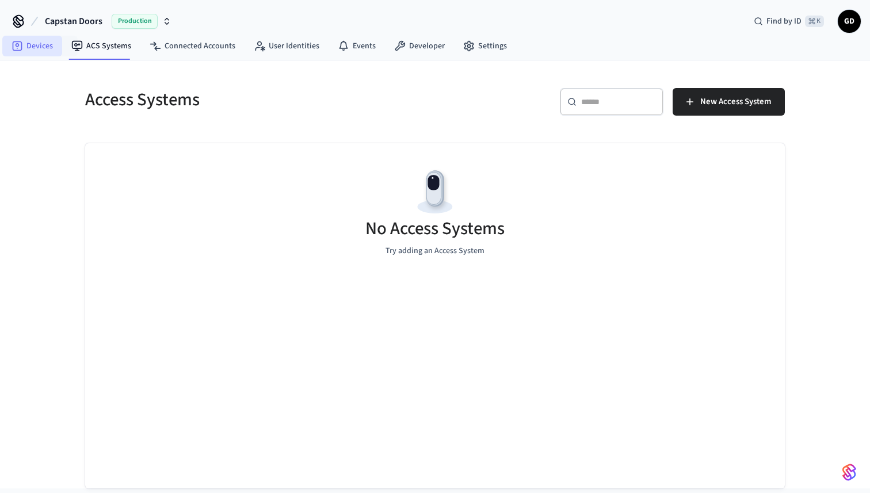
click at [22, 53] on link "Devices" at bounding box center [32, 46] width 60 height 21
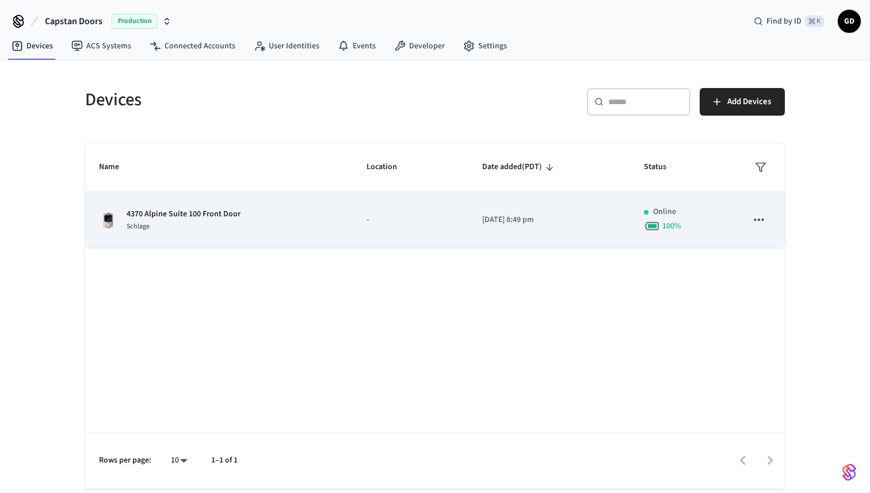
click at [757, 214] on icon "sticky table" at bounding box center [758, 219] width 15 height 15
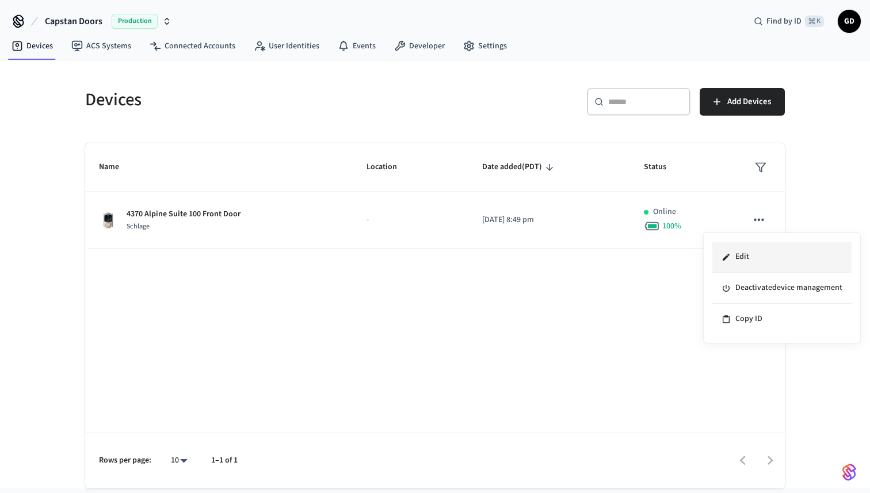
click at [733, 259] on li "Edit" at bounding box center [781, 257] width 139 height 31
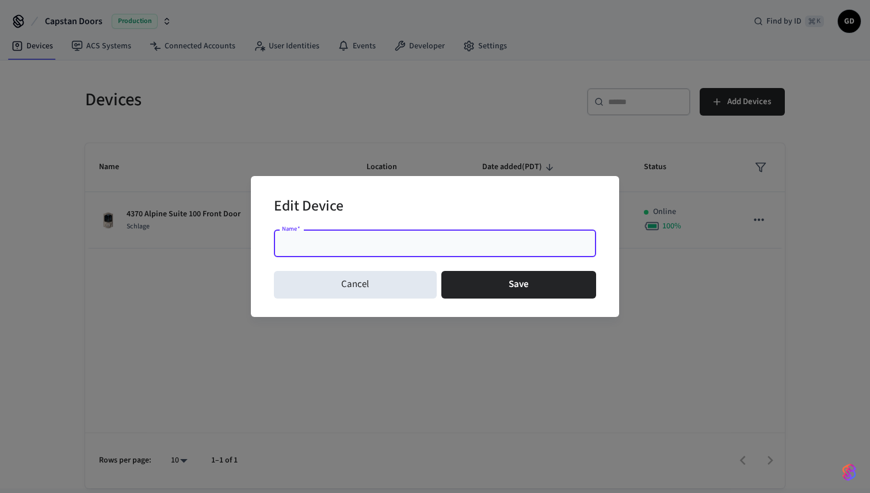
click at [496, 321] on div "Edit Device Name   * Name   * Cancel Save" at bounding box center [435, 246] width 870 height 493
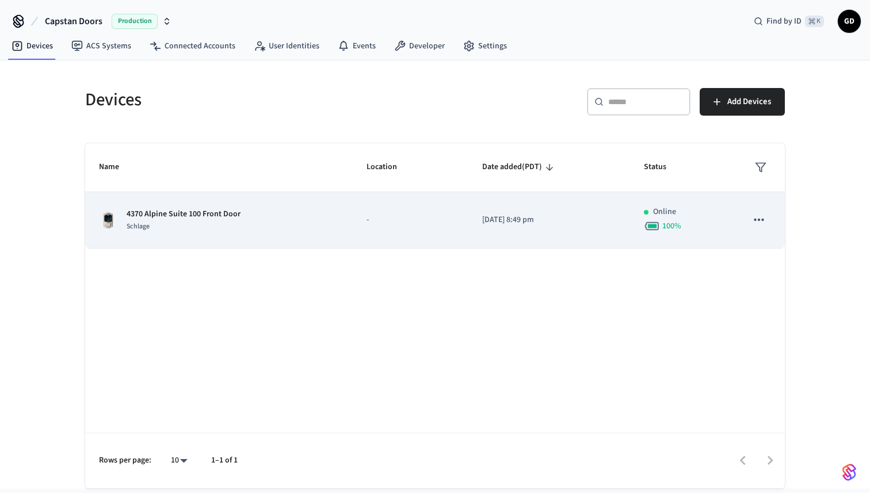
click at [390, 233] on td "-" at bounding box center [411, 220] width 116 height 56
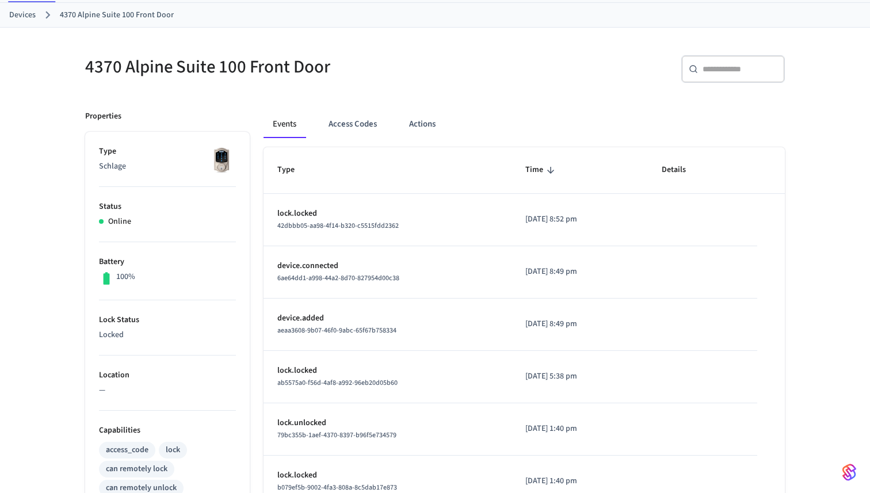
scroll to position [17, 0]
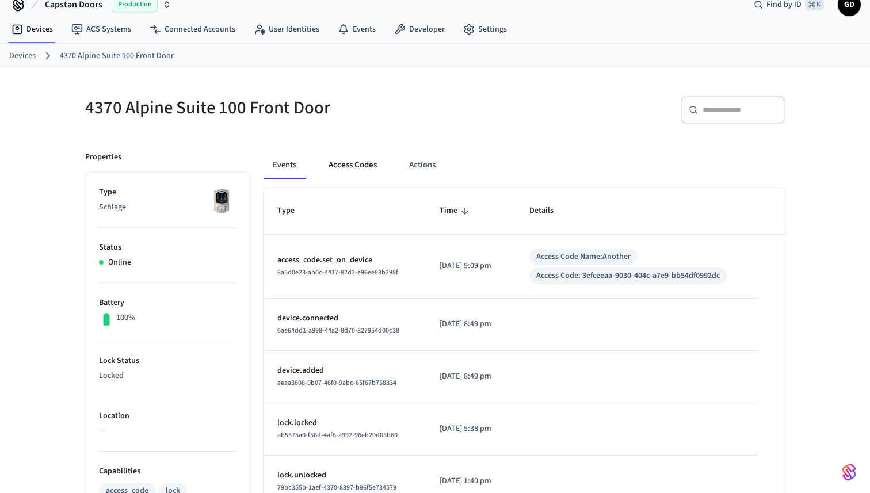
click at [349, 165] on button "Access Codes" at bounding box center [352, 165] width 67 height 28
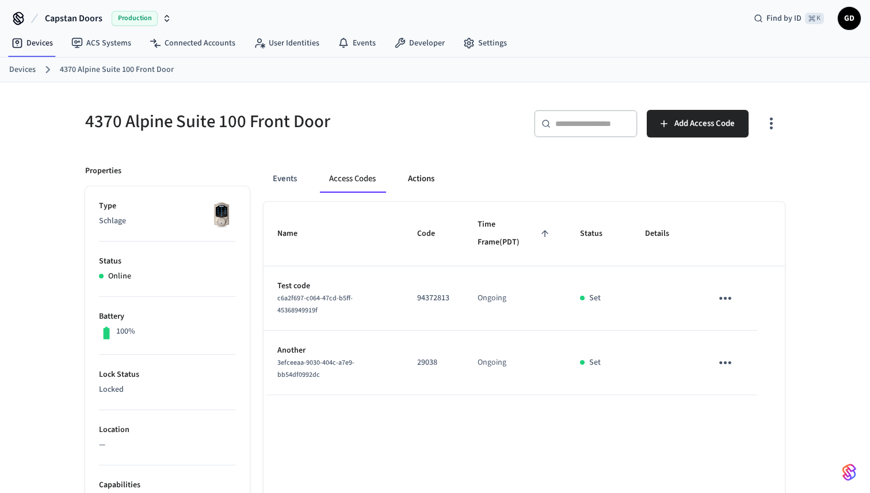
scroll to position [0, 0]
